Goal: Check status: Verify the current state of an ongoing process or item

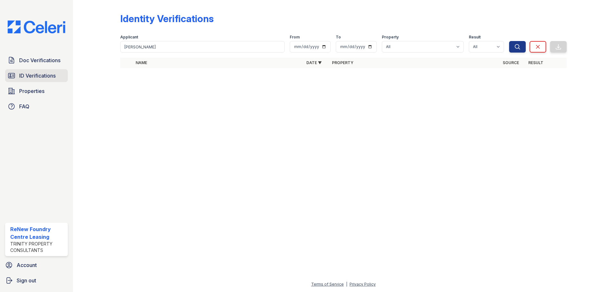
click at [47, 76] on span "ID Verifications" at bounding box center [37, 76] width 36 height 8
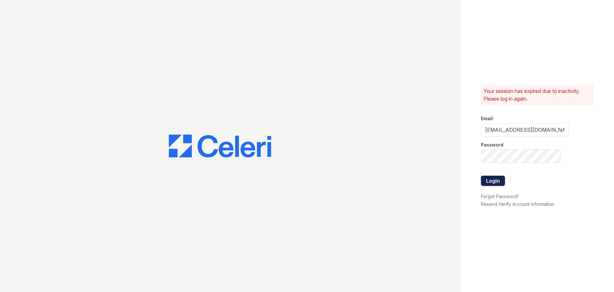
click at [494, 180] on button "Login" at bounding box center [493, 180] width 24 height 10
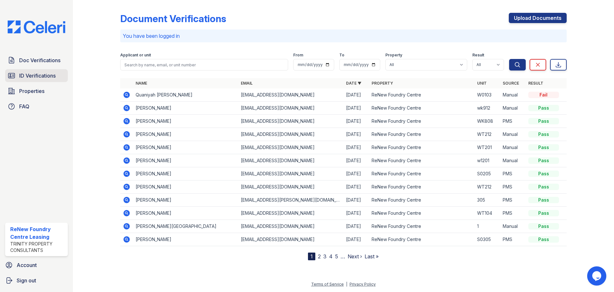
click at [40, 73] on span "ID Verifications" at bounding box center [37, 76] width 36 height 8
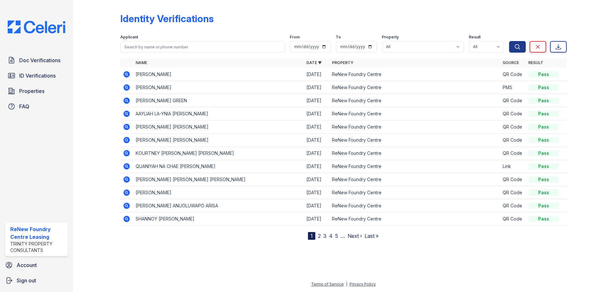
click at [128, 75] on icon at bounding box center [127, 74] width 6 height 6
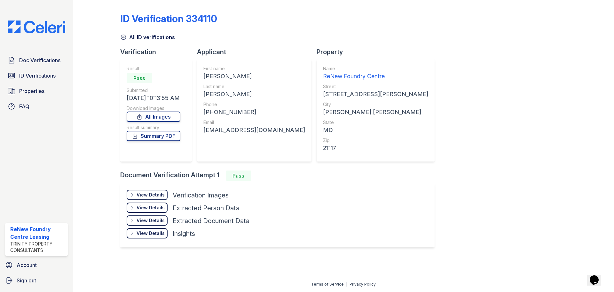
click at [148, 32] on div "All ID verifications" at bounding box center [343, 35] width 447 height 12
click at [144, 36] on link "All ID verifications" at bounding box center [147, 37] width 55 height 8
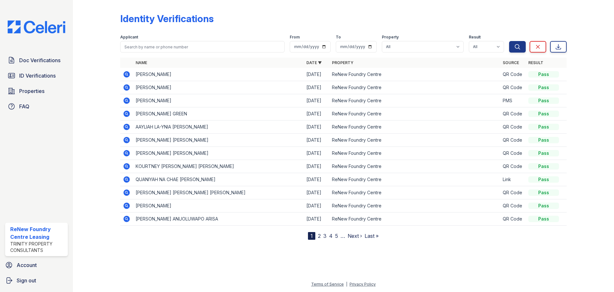
click at [127, 75] on icon at bounding box center [127, 74] width 8 height 8
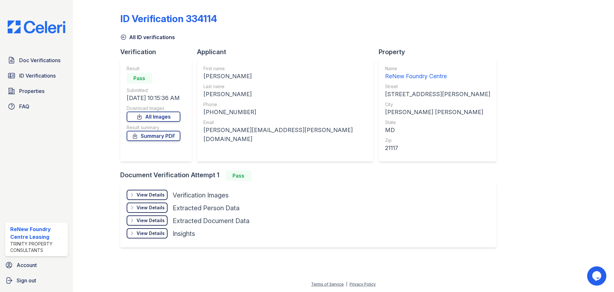
click at [374, 138] on div "ID Verification 334114 All ID verifications Verification Result Pass Submitted …" at bounding box center [343, 129] width 447 height 253
drag, startPoint x: 246, startPoint y: 111, endPoint x: 210, endPoint y: 114, distance: 35.6
click at [210, 114] on div "[PHONE_NUMBER]" at bounding box center [286, 112] width 164 height 9
copy div "4436804818"
click at [152, 195] on div "View Details" at bounding box center [151, 194] width 28 height 6
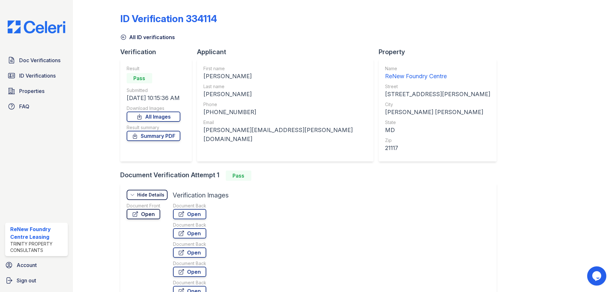
click at [156, 215] on link "Open" at bounding box center [144, 214] width 34 height 10
drag, startPoint x: 271, startPoint y: 132, endPoint x: 199, endPoint y: 138, distance: 71.9
click at [199, 138] on div "First name [PERSON_NAME] Last name [PERSON_NAME] Phone [PHONE_NUMBER] Email [PE…" at bounding box center [285, 110] width 177 height 102
copy div "[PERSON_NAME][EMAIL_ADDRESS][PERSON_NAME][DOMAIN_NAME]"
